Goal: Information Seeking & Learning: Compare options

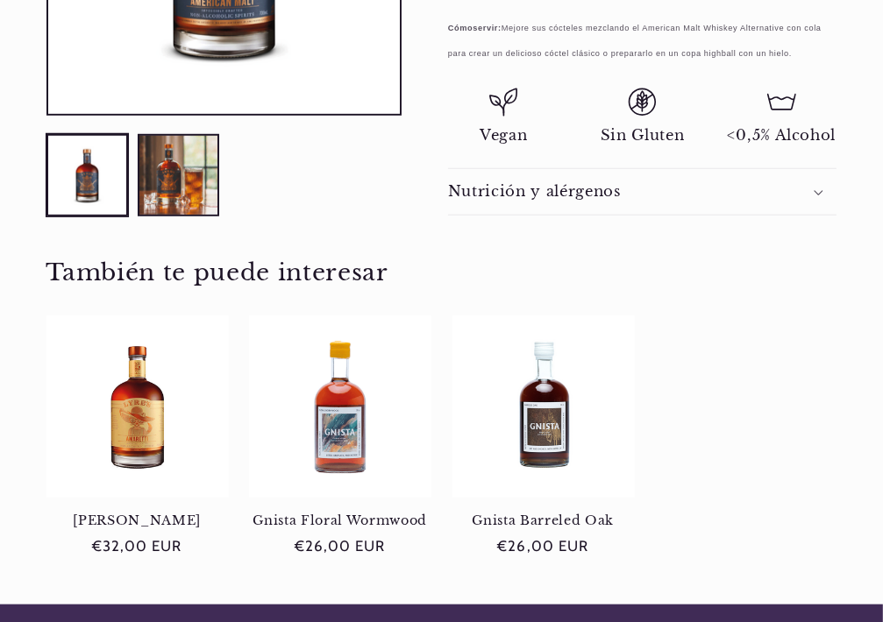
scroll to position [877, 0]
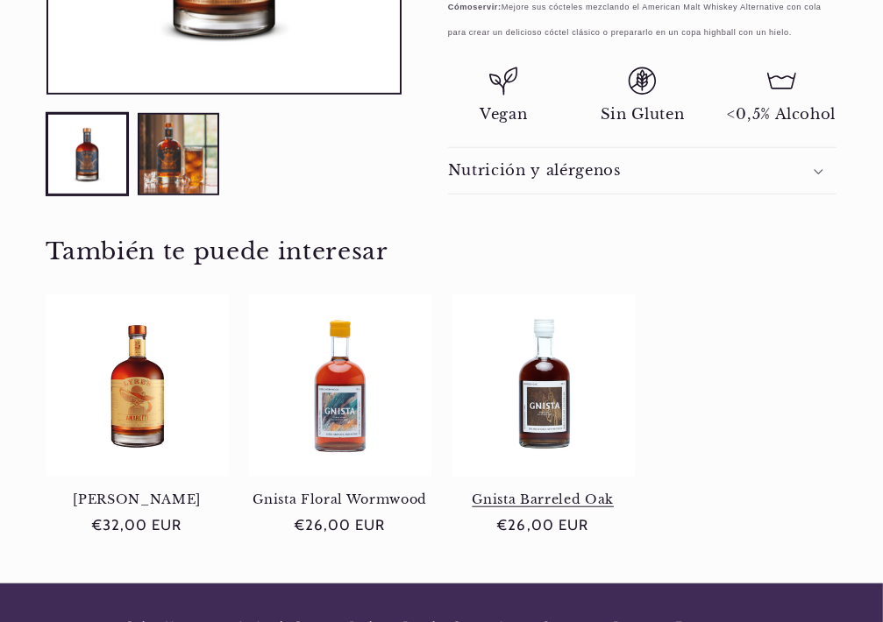
click at [551, 492] on link "Gnista Barreled Oak" at bounding box center [543, 500] width 182 height 16
click at [155, 492] on link "Lyres Amaretti" at bounding box center [137, 500] width 182 height 16
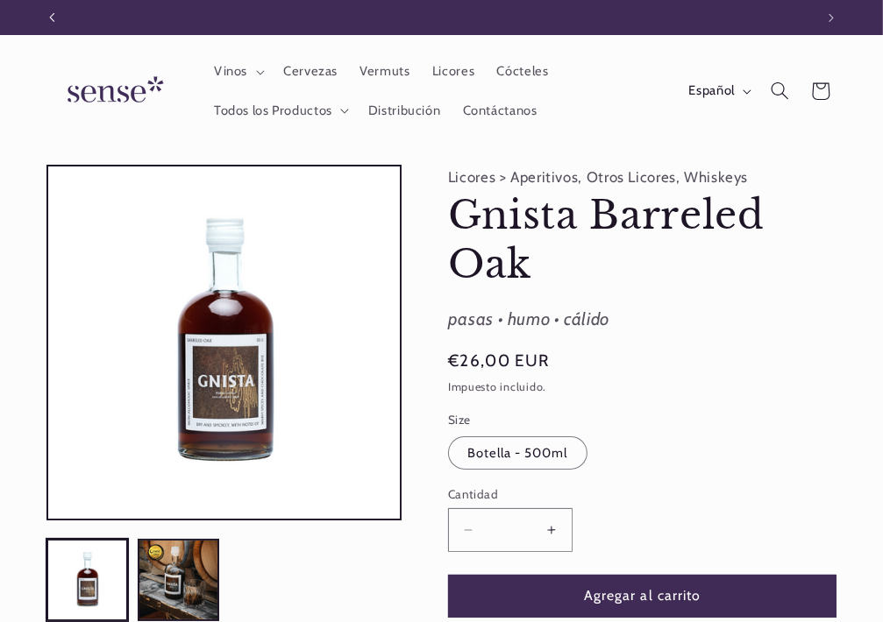
scroll to position [0, 762]
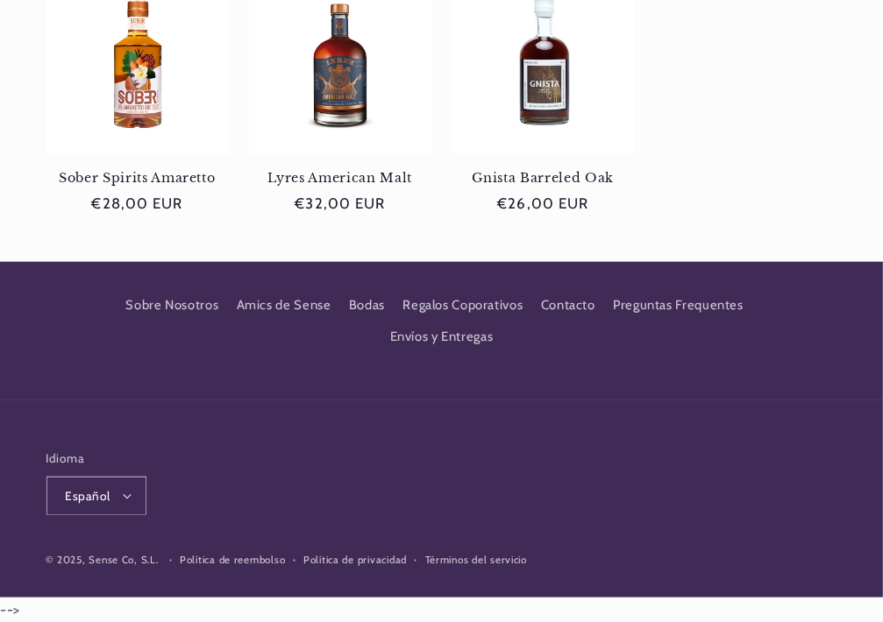
scroll to position [0, 762]
click at [550, 170] on link "Gnista Barreled Oak" at bounding box center [543, 178] width 182 height 16
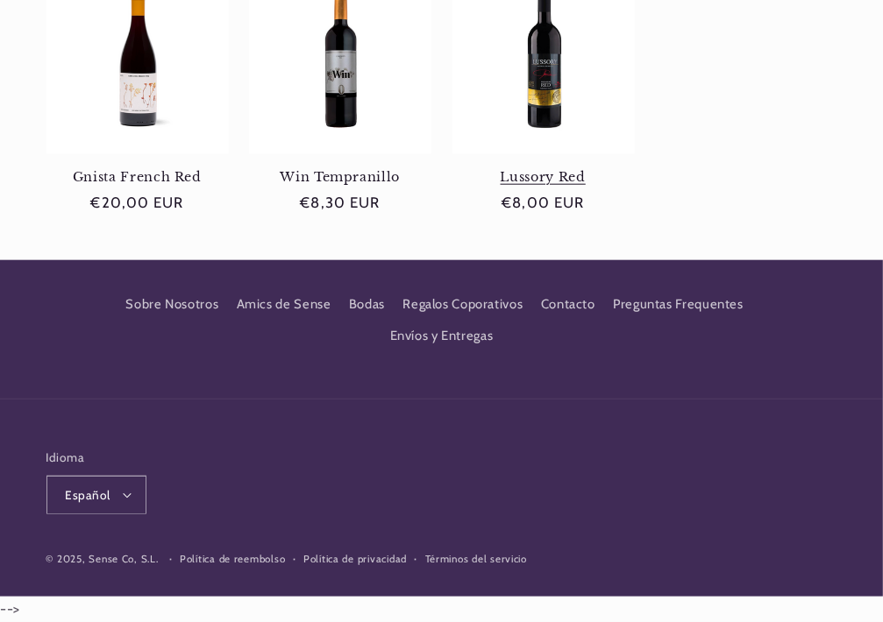
scroll to position [1221, 0]
